Goal: Check status: Check status

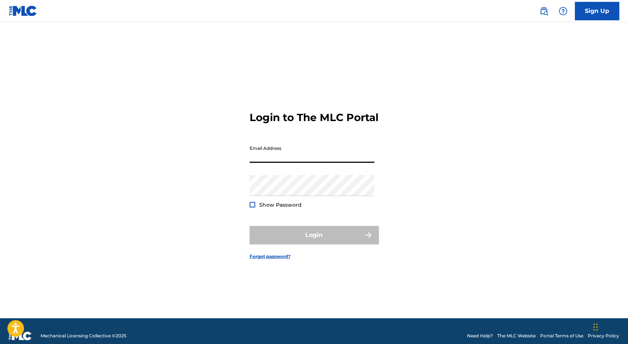
click at [274, 161] on input "Email Address" at bounding box center [312, 152] width 125 height 21
type input "[PERSON_NAME][EMAIL_ADDRESS][DOMAIN_NAME]"
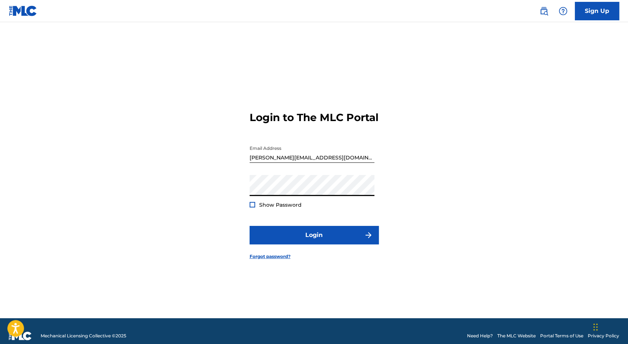
click at [250, 226] on button "Login" at bounding box center [314, 235] width 129 height 18
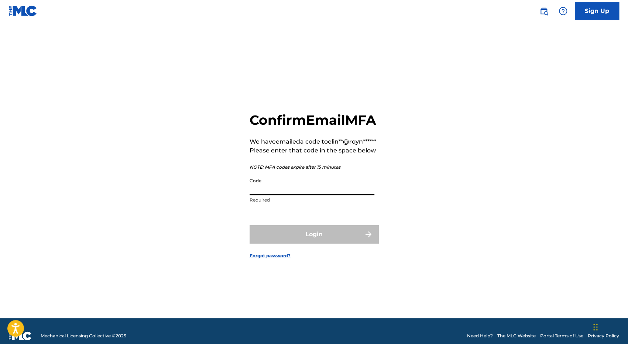
click at [287, 195] on input "Code" at bounding box center [312, 184] width 125 height 21
paste input "215988"
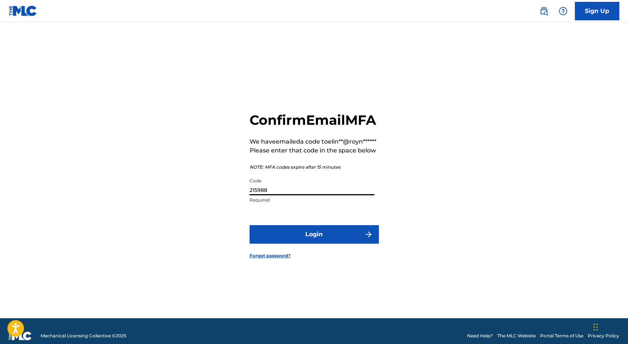
type input "215988"
click at [250, 225] on button "Login" at bounding box center [314, 234] width 129 height 18
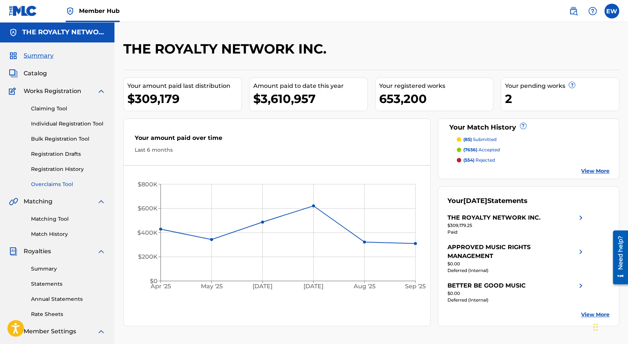
click at [62, 183] on link "Overclaims Tool" at bounding box center [68, 185] width 75 height 8
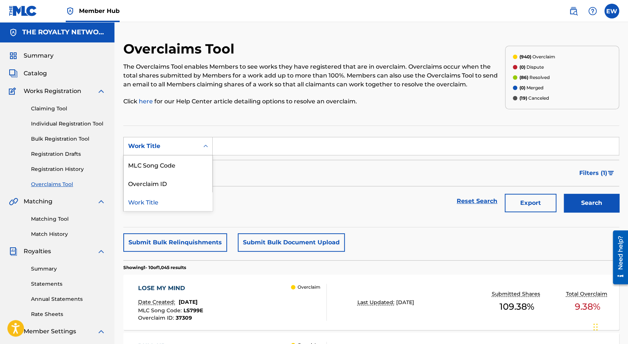
click at [171, 143] on div "Work Title" at bounding box center [161, 146] width 66 height 9
click at [163, 186] on div "Overclaim ID" at bounding box center [168, 183] width 89 height 18
click at [223, 151] on input "Search Form" at bounding box center [416, 146] width 406 height 18
paste input "35383"
click at [564, 194] on button "Search" at bounding box center [591, 203] width 55 height 18
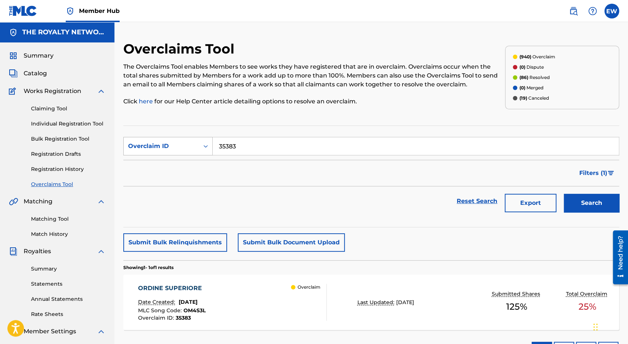
drag, startPoint x: 255, startPoint y: 144, endPoint x: 198, endPoint y: 146, distance: 58.0
click at [198, 146] on div "SearchWithCriteria231506f4-8ed8-4851-8a67-c923bdf2fb2f Overclaim ID 35383" at bounding box center [371, 146] width 496 height 18
paste input "464"
type input "35464"
click at [564, 194] on button "Search" at bounding box center [591, 203] width 55 height 18
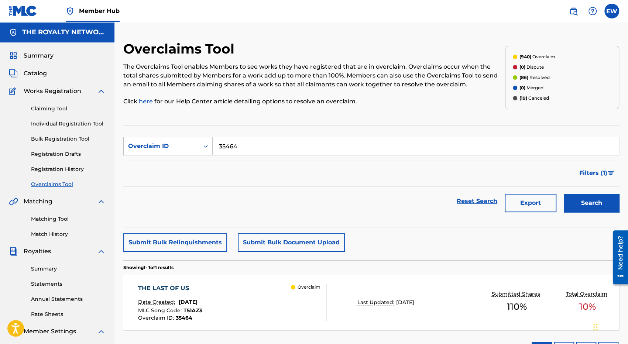
click at [258, 302] on div "THE LAST OF US Date Created: [DATE] MLC Song Code : T51AZ3 Overclaim ID : 35464…" at bounding box center [232, 302] width 188 height 37
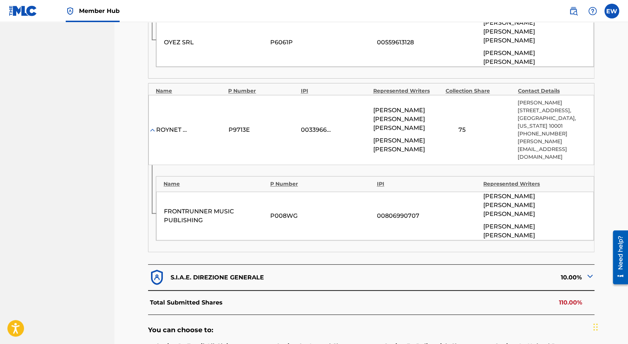
scroll to position [391, 0]
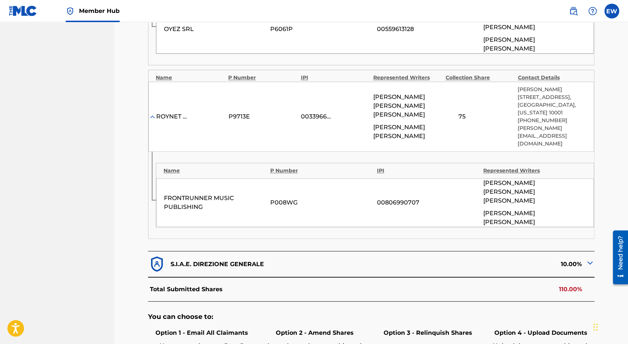
click at [590, 258] on img at bounding box center [589, 262] width 9 height 9
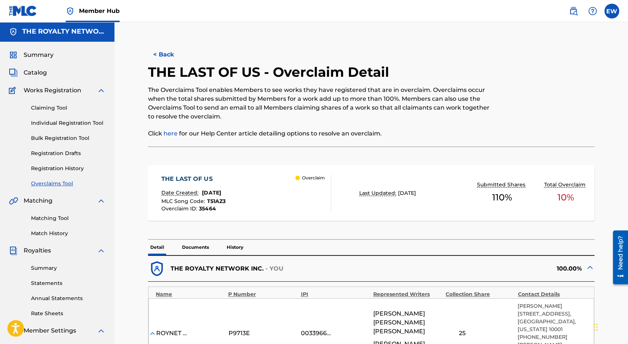
scroll to position [0, 0]
click at [167, 54] on button "< Back" at bounding box center [170, 55] width 44 height 18
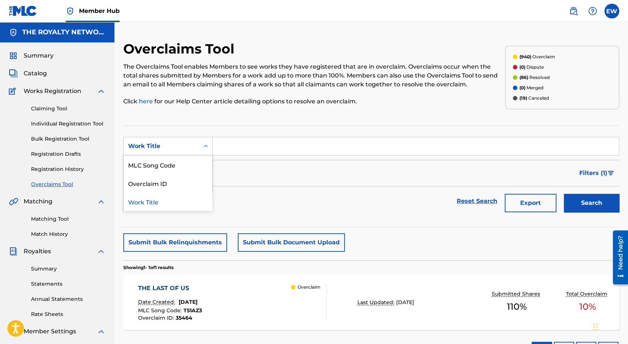
click at [195, 149] on div "Work Title" at bounding box center [161, 146] width 75 height 14
click at [178, 177] on div "Overclaim ID" at bounding box center [168, 183] width 89 height 18
click at [222, 150] on input "Search Form" at bounding box center [416, 146] width 406 height 18
paste input "35463"
type input "35463"
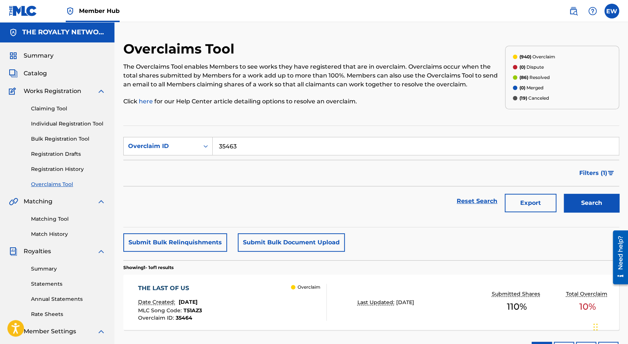
click at [564, 194] on button "Search" at bounding box center [591, 203] width 55 height 18
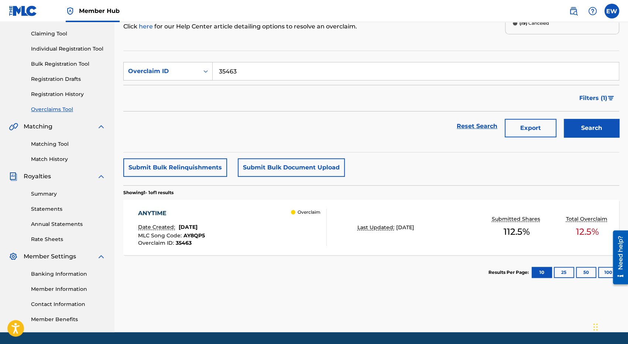
scroll to position [99, 0]
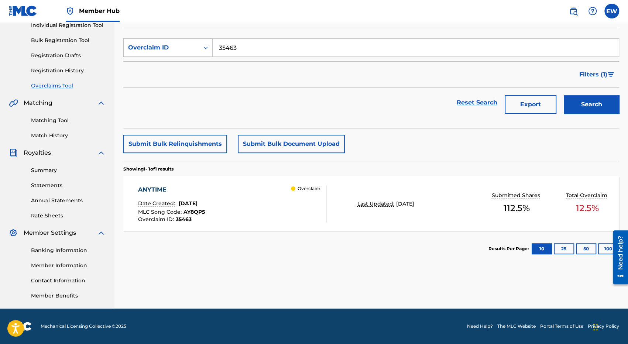
click at [323, 202] on div "Overclaim" at bounding box center [308, 203] width 35 height 37
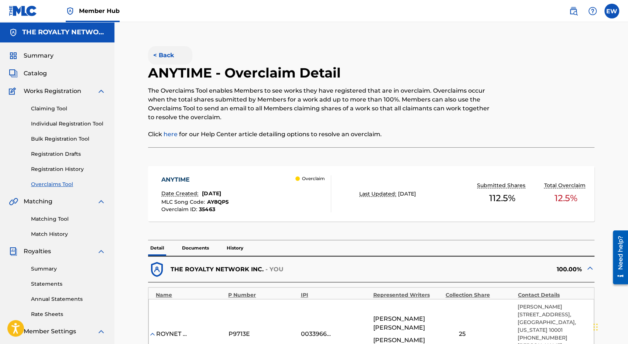
click at [160, 50] on button "< Back" at bounding box center [170, 55] width 44 height 18
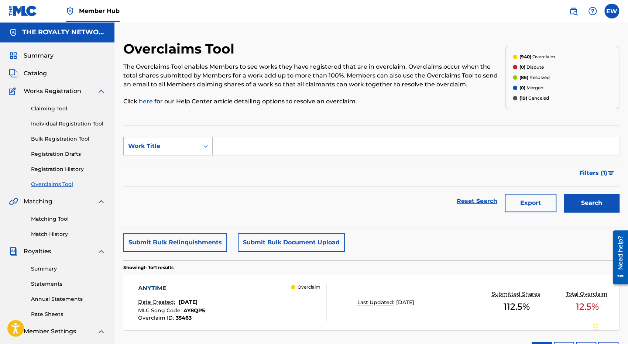
click at [168, 142] on div "Work Title" at bounding box center [161, 146] width 66 height 9
click at [171, 183] on div "Overclaim ID" at bounding box center [168, 183] width 89 height 18
click at [236, 155] on input "Search Form" at bounding box center [416, 146] width 406 height 18
paste input "35461"
type input "35461"
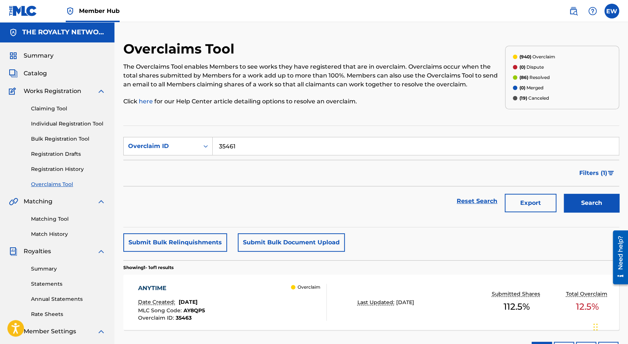
click at [564, 194] on button "Search" at bounding box center [591, 203] width 55 height 18
click at [264, 313] on div "THUNDERBALL Date Created: [DATE] MLC Song Code : T51ASH Overclaim ID : 35461 Ov…" at bounding box center [232, 302] width 188 height 37
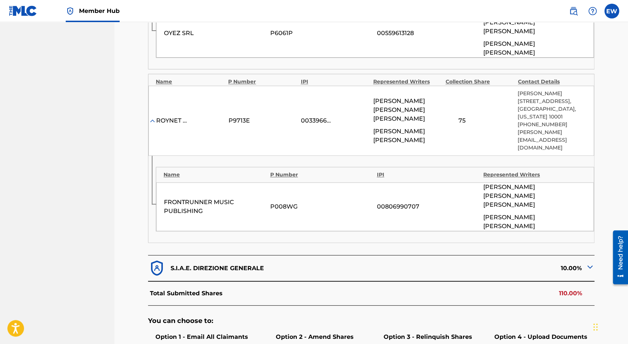
scroll to position [406, 0]
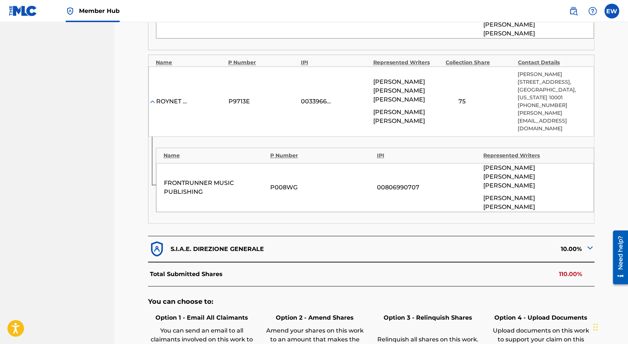
click at [330, 240] on div "S.I.A.E. DIREZIONE GENERALE" at bounding box center [259, 249] width 223 height 18
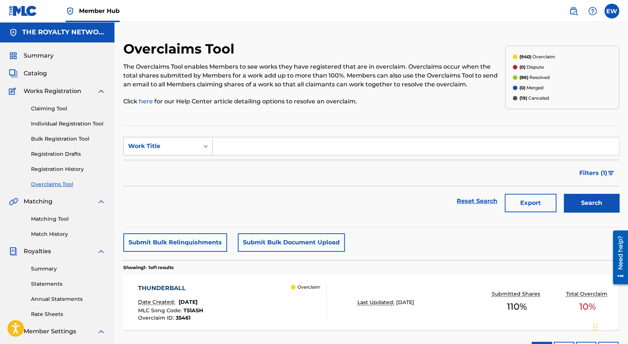
click at [190, 153] on div "Work Title" at bounding box center [161, 146] width 75 height 14
click at [177, 183] on div "Overclaim ID" at bounding box center [168, 183] width 89 height 18
click at [234, 154] on input "Search Form" at bounding box center [416, 146] width 406 height 18
paste input "35462"
type input "35462"
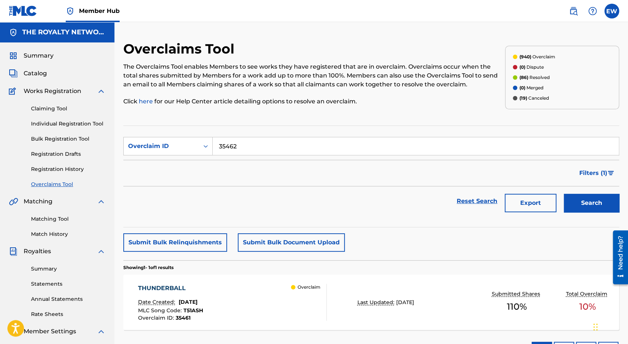
click at [564, 194] on button "Search" at bounding box center [591, 203] width 55 height 18
click at [261, 312] on div "RUNAWAYS Date Created: [DATE] MLC Song Code : RN6PP0 Overclaim ID : 35462 Overc…" at bounding box center [232, 302] width 188 height 37
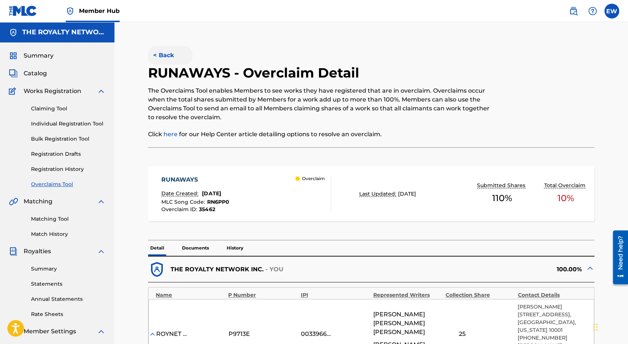
click at [163, 52] on button "< Back" at bounding box center [170, 55] width 44 height 18
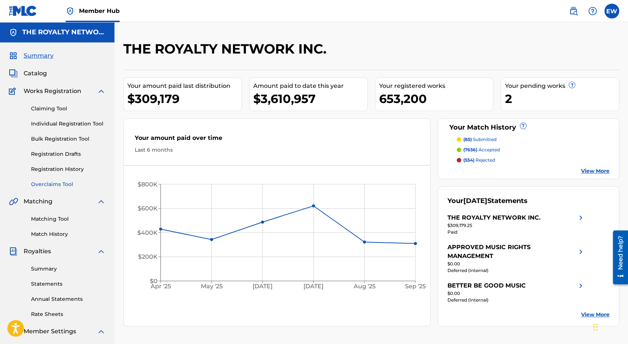
click at [56, 183] on link "Overclaims Tool" at bounding box center [68, 185] width 75 height 8
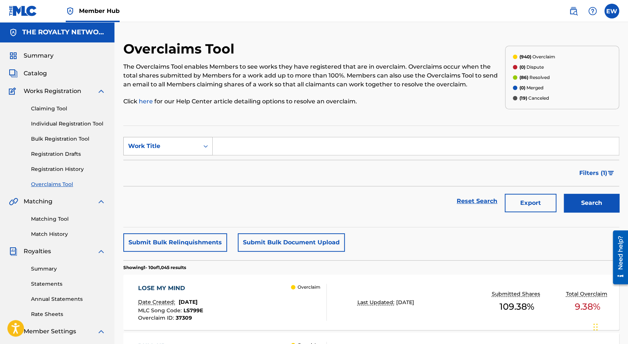
click at [195, 146] on div "Work Title" at bounding box center [161, 146] width 75 height 14
click at [178, 183] on div "Overclaim ID" at bounding box center [168, 183] width 89 height 18
click at [241, 151] on input "Search Form" at bounding box center [416, 146] width 406 height 18
paste input "35460"
type input "35460"
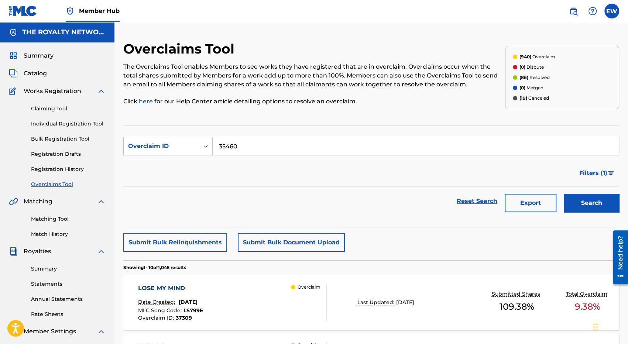
click at [564, 194] on button "Search" at bounding box center [591, 203] width 55 height 18
click at [270, 316] on div "[PERSON_NAME] Date Created: [DATE] MLC Song Code : J61XWM Overclaim ID : 35460 …" at bounding box center [232, 302] width 188 height 37
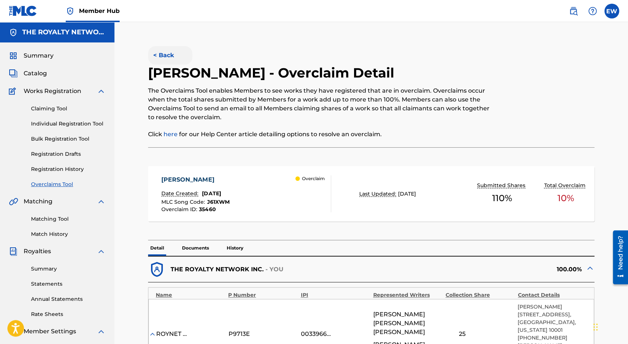
click at [169, 56] on button "< Back" at bounding box center [170, 55] width 44 height 18
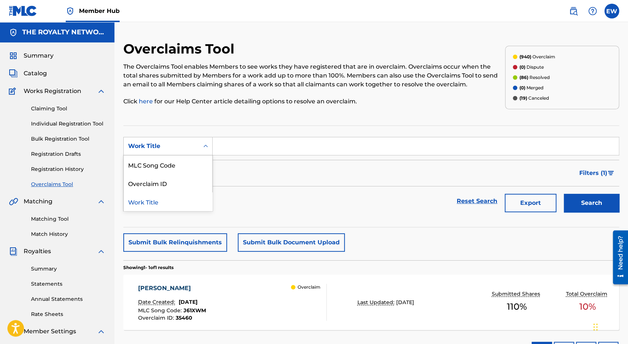
click at [199, 150] on div "Search Form" at bounding box center [205, 146] width 13 height 13
click at [185, 184] on div "Overclaim ID" at bounding box center [168, 183] width 89 height 18
click at [240, 150] on input "Search Form" at bounding box center [416, 146] width 406 height 18
paste input "35456"
type input "35456"
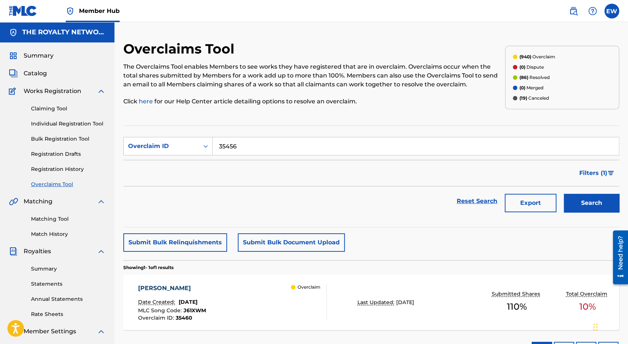
click at [564, 194] on button "Search" at bounding box center [591, 203] width 55 height 18
click at [256, 317] on div "LIGHTBRINGER Date Created: [DATE] MLC Song Code : LT4WKM Overclaim ID : 35456 O…" at bounding box center [232, 302] width 188 height 37
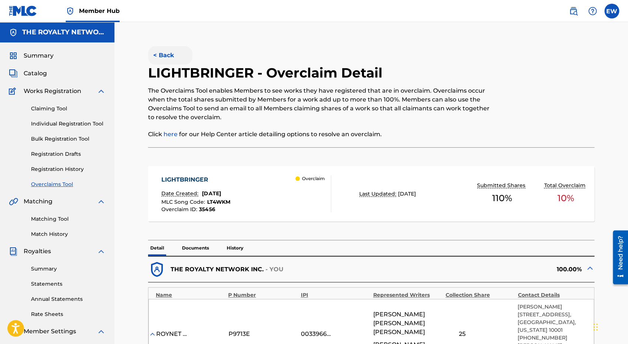
click at [165, 58] on button "< Back" at bounding box center [170, 55] width 44 height 18
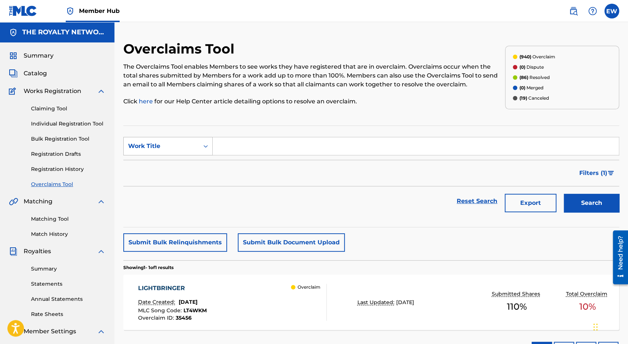
click at [183, 144] on div "Work Title" at bounding box center [161, 146] width 66 height 9
click at [180, 177] on div "Overclaim ID" at bounding box center [168, 183] width 89 height 18
click at [231, 151] on input "Search Form" at bounding box center [416, 146] width 406 height 18
paste input "35458"
type input "35458"
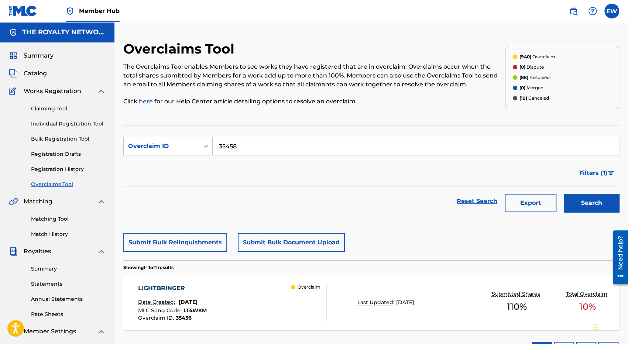
click at [564, 194] on button "Search" at bounding box center [591, 203] width 55 height 18
click at [278, 300] on div "SET ME FREE Date Created: [DATE] MLC Song Code : S74LJR Overclaim ID : 35458 Ov…" at bounding box center [232, 302] width 188 height 37
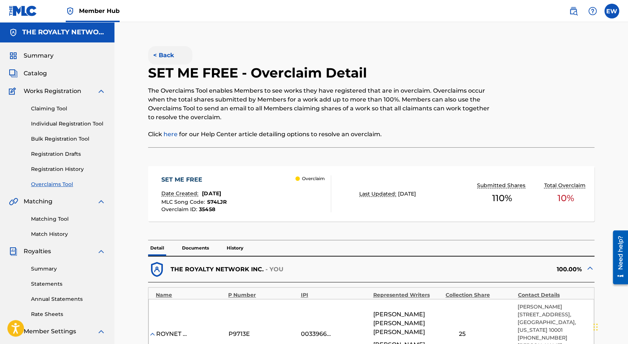
click at [162, 54] on button "< Back" at bounding box center [170, 55] width 44 height 18
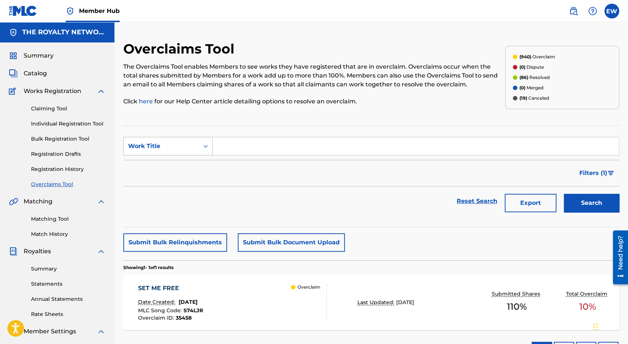
click at [195, 147] on div "Work Title" at bounding box center [161, 146] width 75 height 14
click at [185, 178] on div "Overclaim ID" at bounding box center [168, 183] width 89 height 18
click at [237, 144] on input "Search Form" at bounding box center [416, 146] width 406 height 18
paste input "35457"
type input "35457"
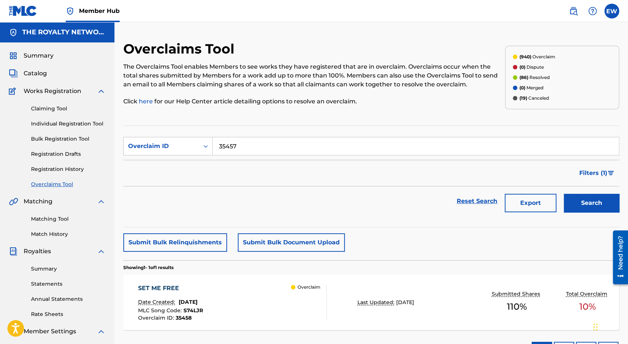
click at [564, 194] on button "Search" at bounding box center [591, 203] width 55 height 18
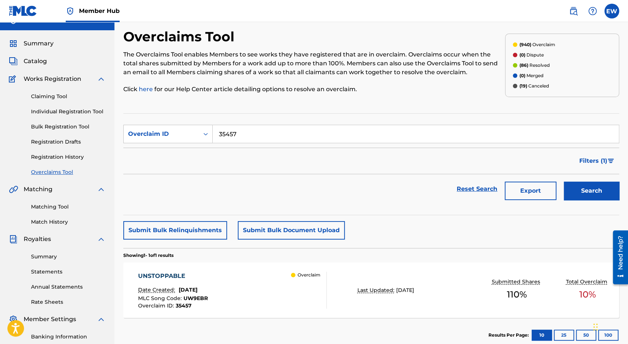
scroll to position [99, 0]
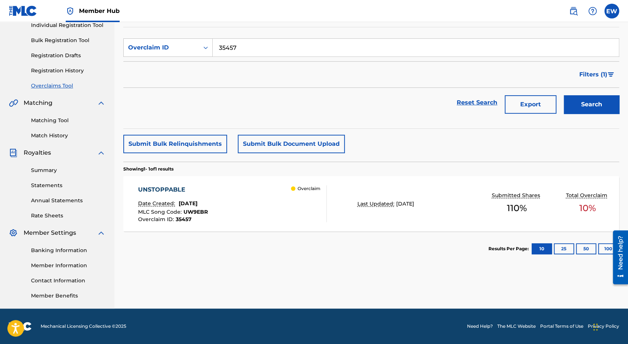
click at [264, 212] on div "UNSTOPPABLE Date Created: [DATE] MLC Song Code : UW9EBR Overclaim ID : 35457 Ov…" at bounding box center [232, 203] width 188 height 37
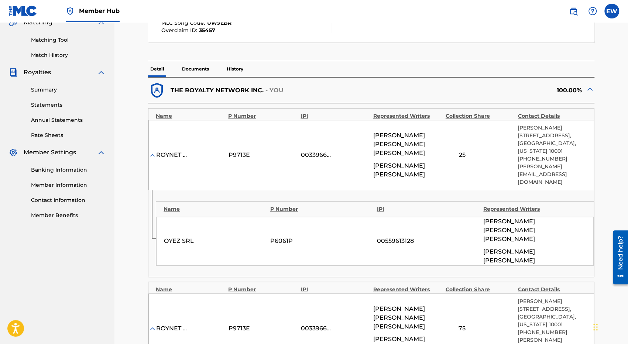
scroll to position [185, 0]
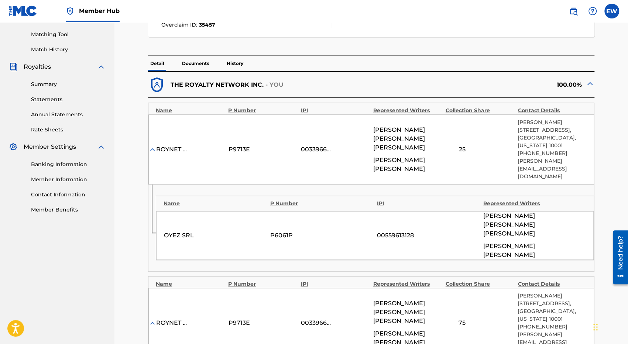
click at [198, 61] on p "Documents" at bounding box center [195, 64] width 31 height 16
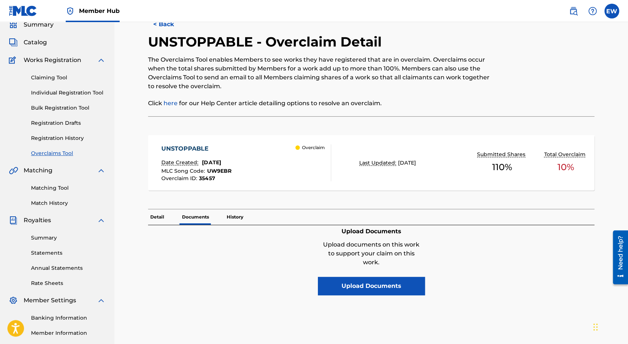
scroll to position [25, 0]
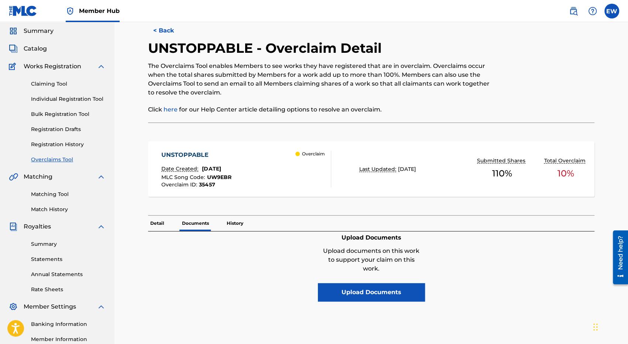
click at [238, 224] on p "History" at bounding box center [234, 224] width 21 height 16
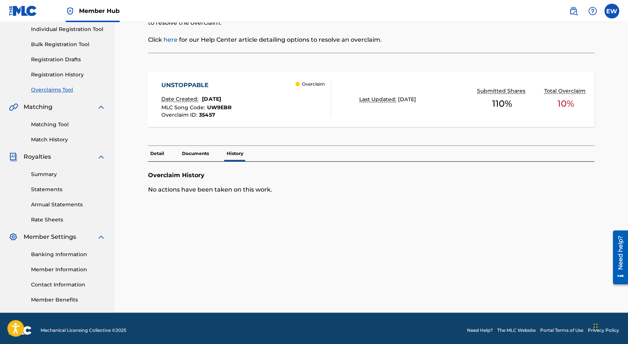
scroll to position [99, 0]
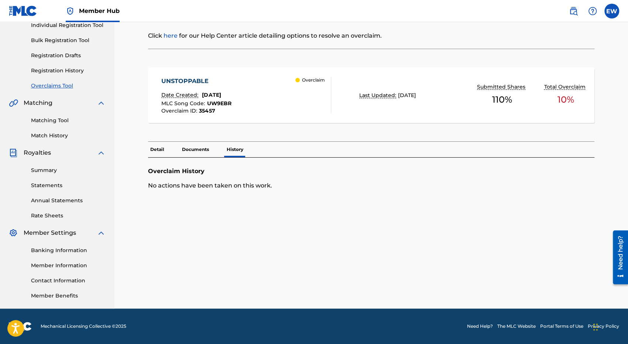
click at [158, 151] on p "Detail" at bounding box center [157, 150] width 18 height 16
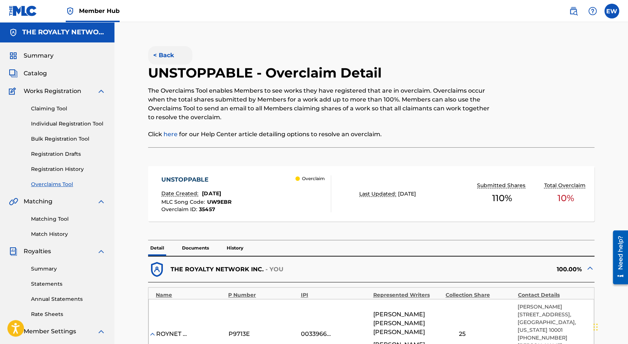
click at [170, 56] on button "< Back" at bounding box center [170, 55] width 44 height 18
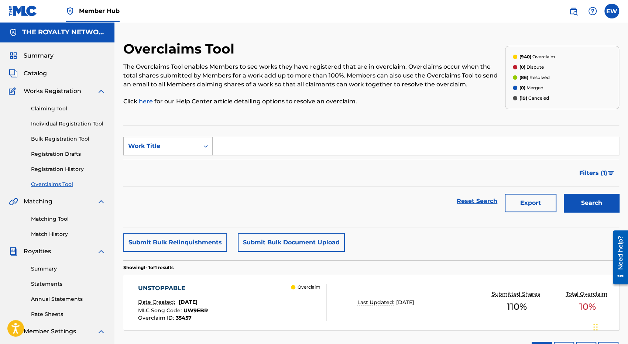
click at [200, 147] on div "Search Form" at bounding box center [205, 146] width 13 height 13
click at [182, 189] on div "Overclaim ID" at bounding box center [168, 183] width 89 height 18
click at [233, 156] on form "SearchWithCriteria09d9cdfa-429c-41ee-92f7-cae8d18fced6 Overclaim ID Filter Stat…" at bounding box center [371, 176] width 496 height 79
click at [238, 150] on input "Search Form" at bounding box center [416, 146] width 406 height 18
paste input "35459"
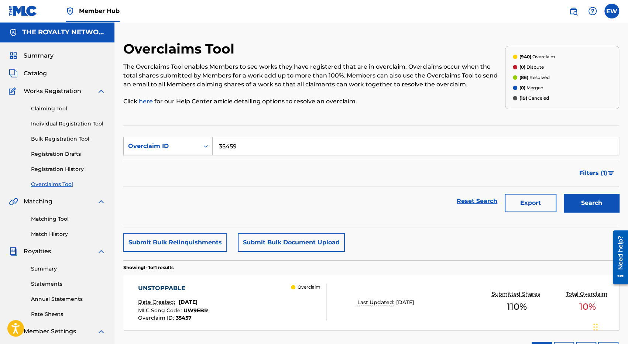
type input "35459"
click at [564, 194] on button "Search" at bounding box center [591, 203] width 55 height 18
